Goal: Task Accomplishment & Management: Manage account settings

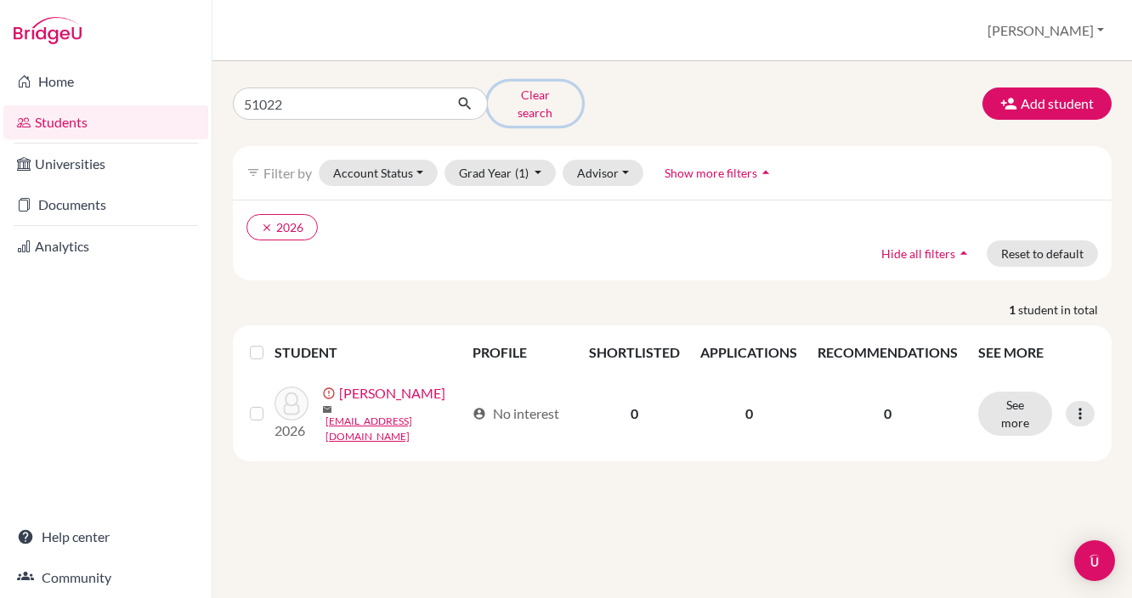
click at [542, 93] on button "Clear search" at bounding box center [535, 104] width 94 height 44
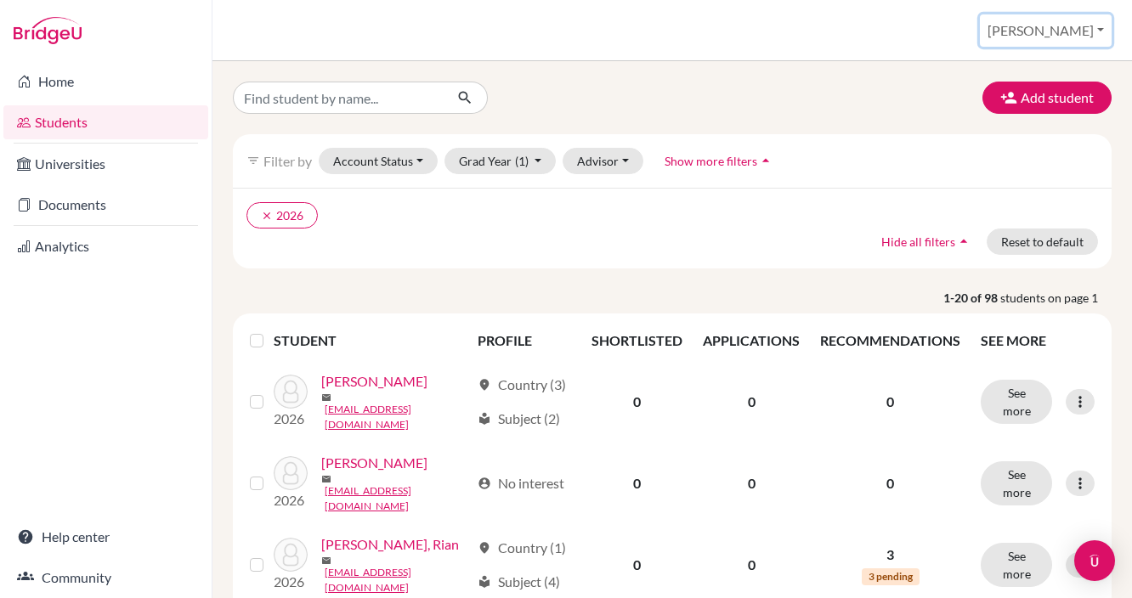
click at [1106, 31] on button "[PERSON_NAME]" at bounding box center [1046, 30] width 132 height 32
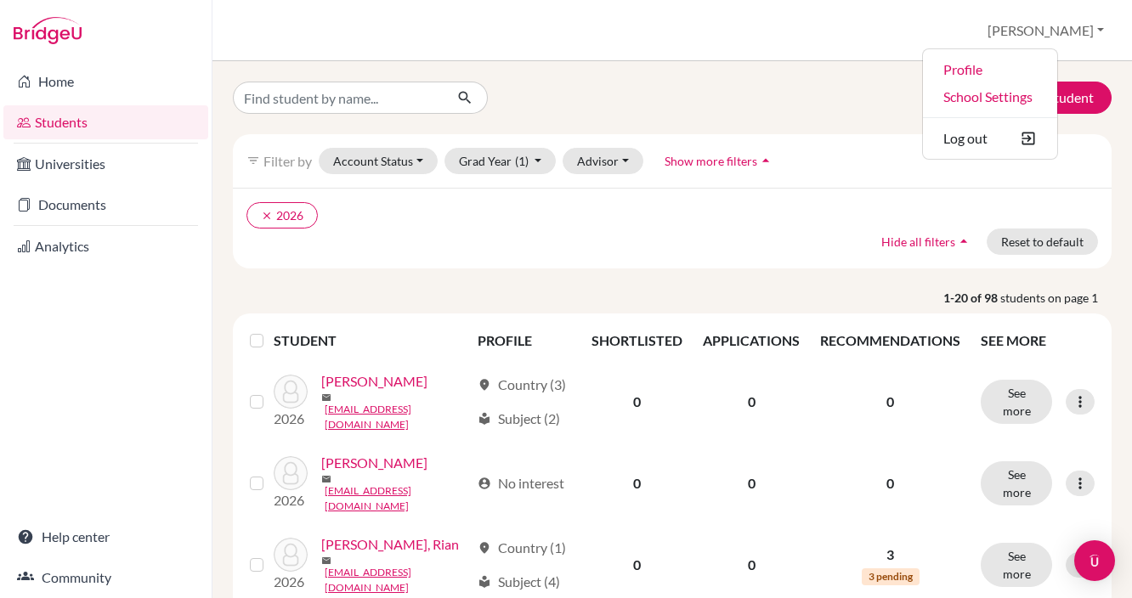
click at [847, 61] on div "Add student filter_list Filter by Account Status Active accounts Archived accou…" at bounding box center [672, 329] width 920 height 537
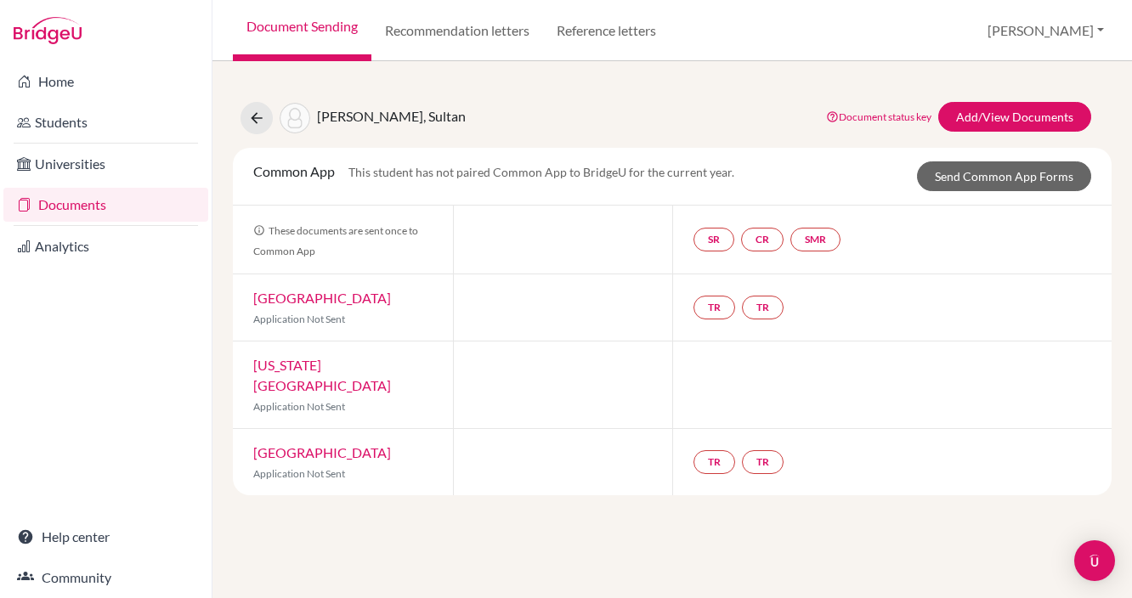
click at [1078, 29] on button "[PERSON_NAME]" at bounding box center [1046, 30] width 132 height 32
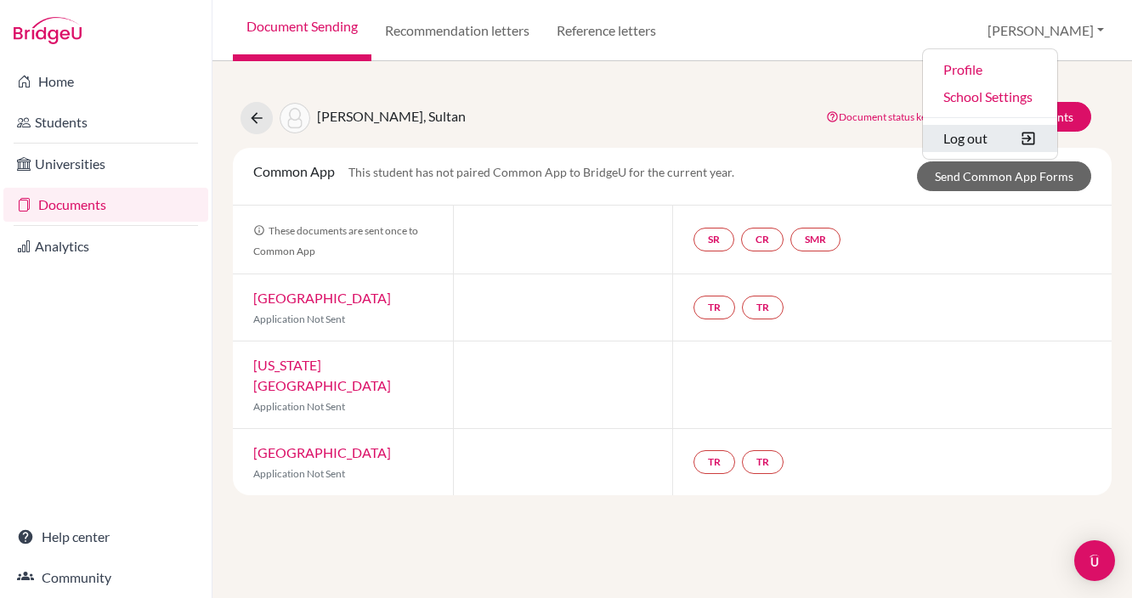
click at [1036, 139] on button "Log out" at bounding box center [990, 138] width 134 height 27
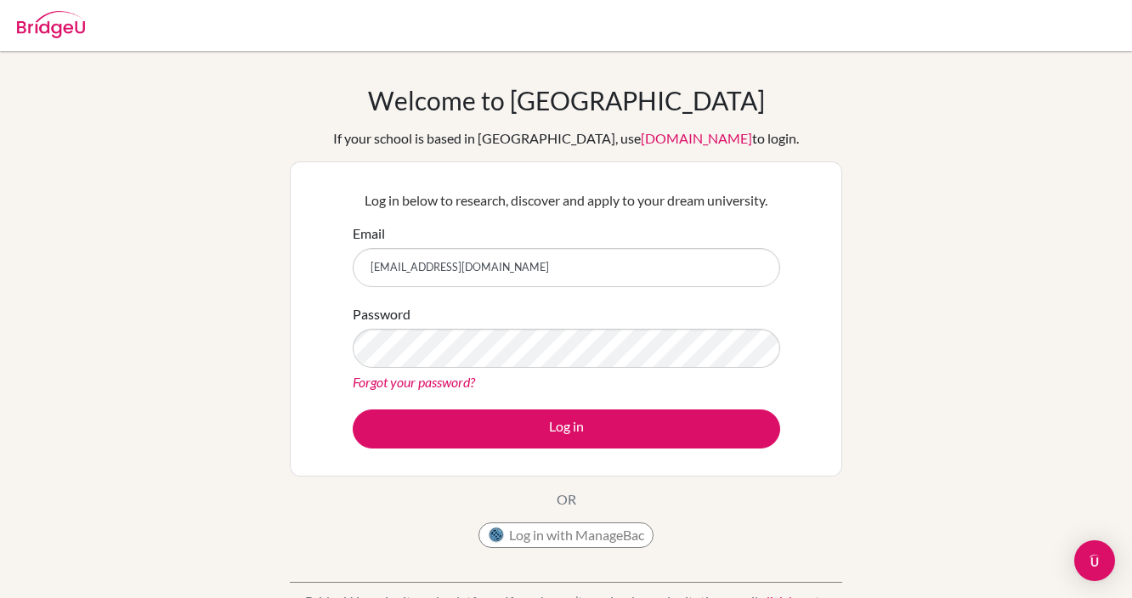
click at [474, 265] on input "jguss@aisa.sch.ae" at bounding box center [566, 267] width 427 height 39
type input "j"
type input "jenniferg_430@hotmail.com"
click at [353, 410] on button "Log in" at bounding box center [566, 429] width 427 height 39
